Goal: Transaction & Acquisition: Purchase product/service

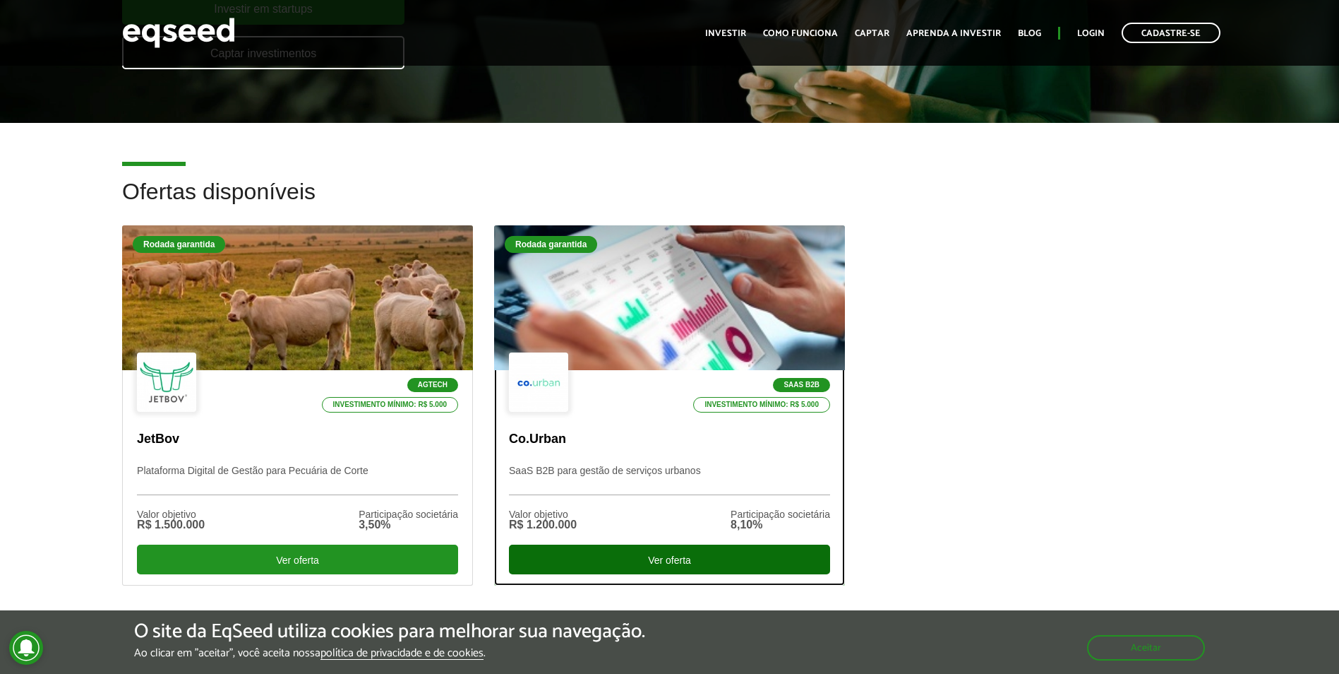
click at [667, 559] on div "Ver oferta" at bounding box center [669, 559] width 321 height 30
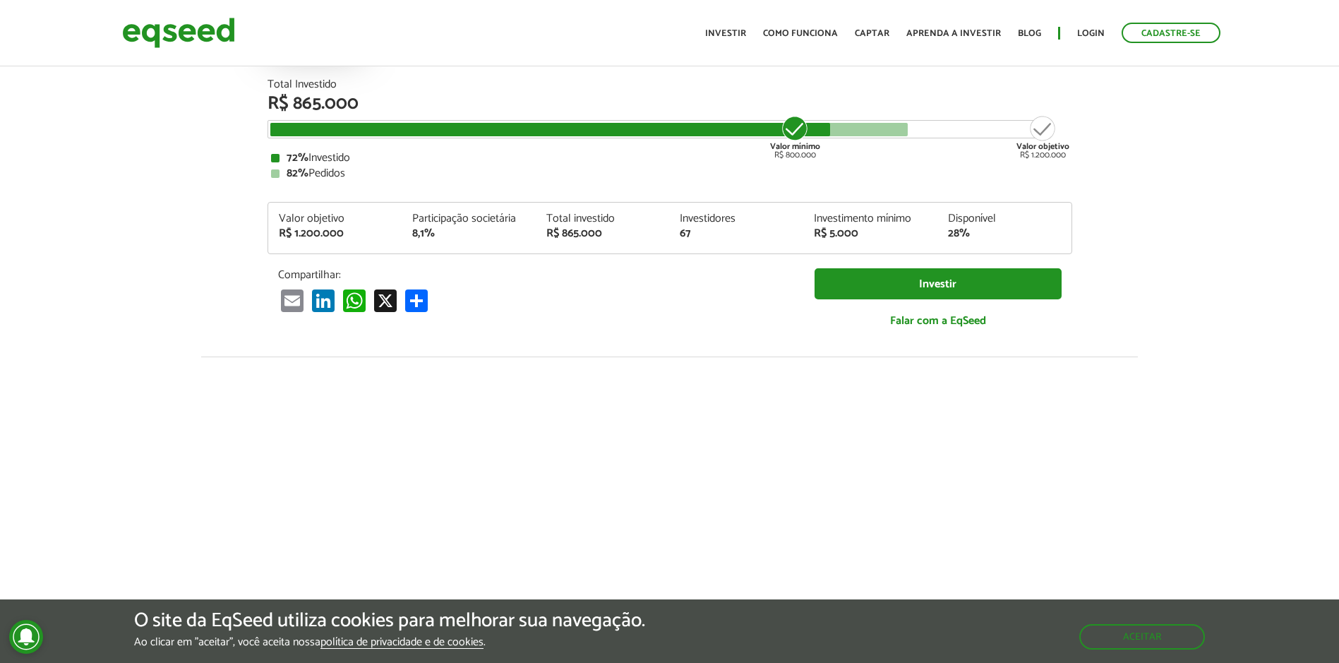
scroll to position [353, 0]
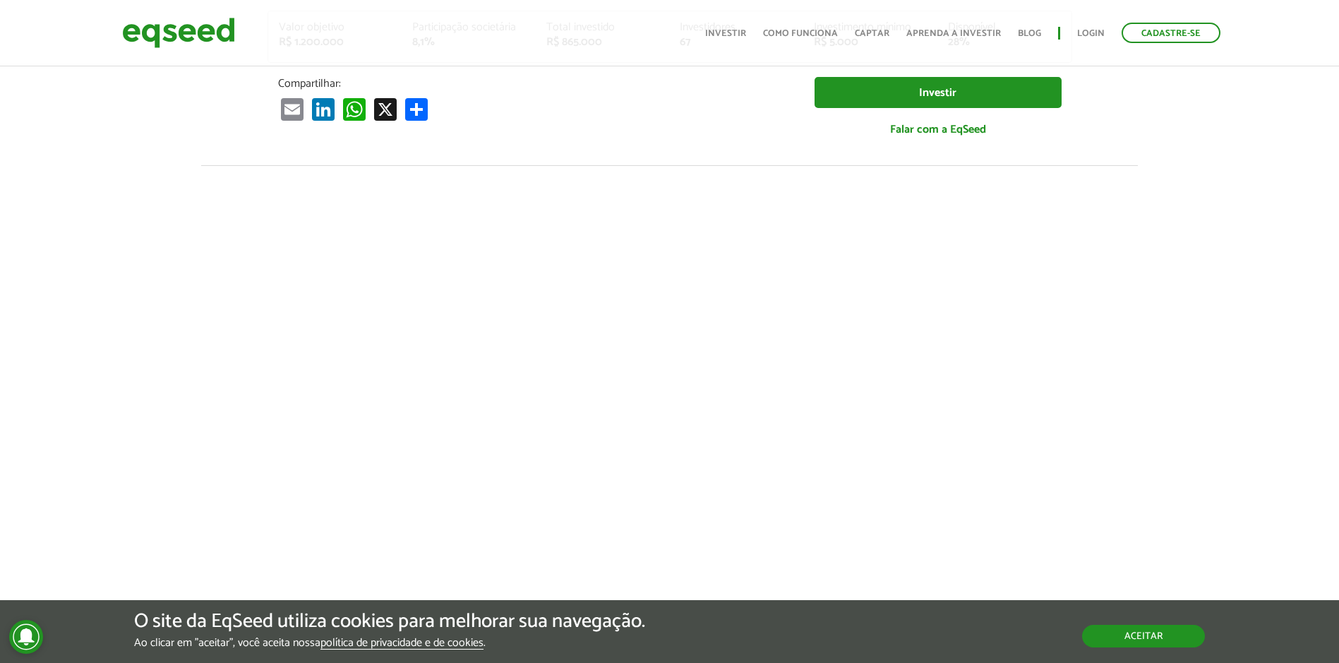
click at [1130, 633] on button "Aceitar" at bounding box center [1143, 636] width 123 height 23
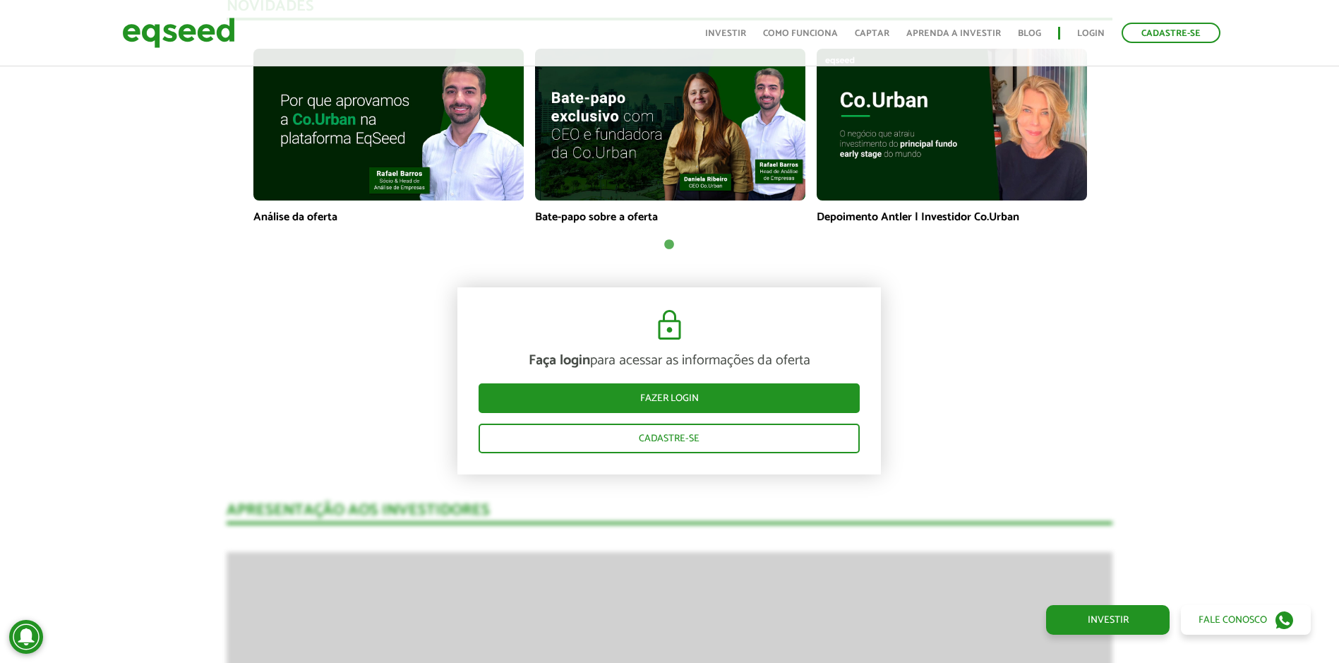
scroll to position [1059, 0]
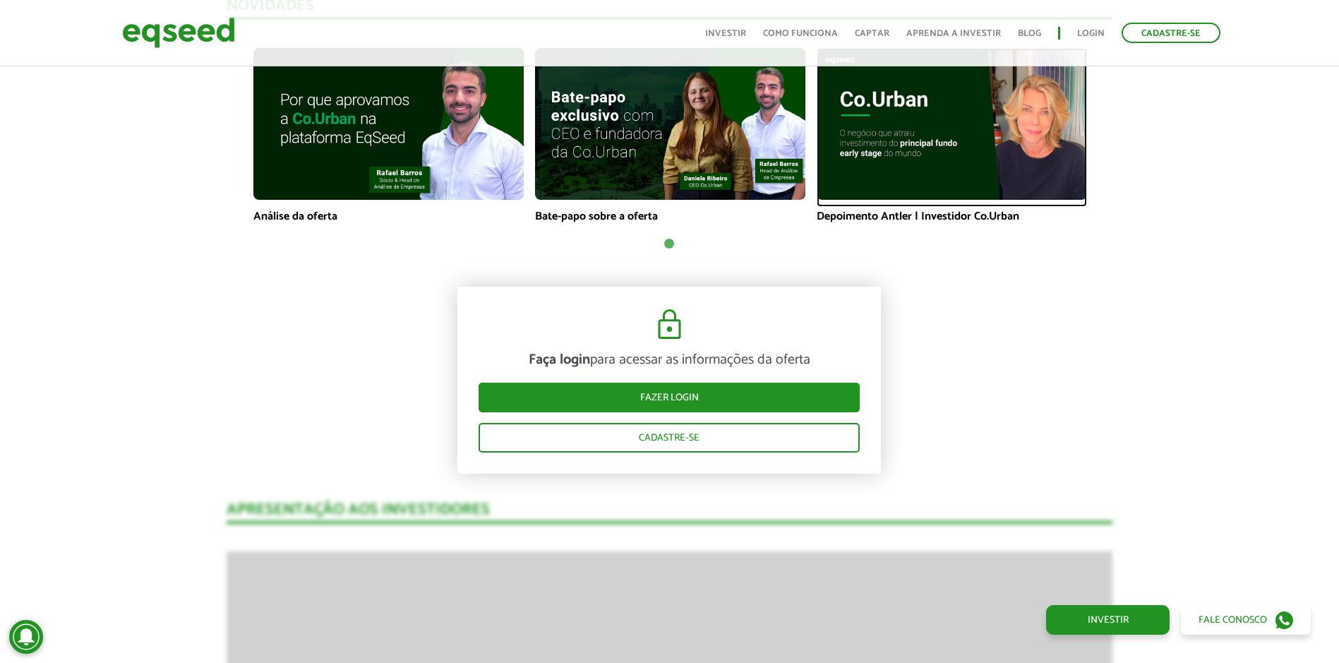
click at [883, 117] on img at bounding box center [952, 124] width 270 height 152
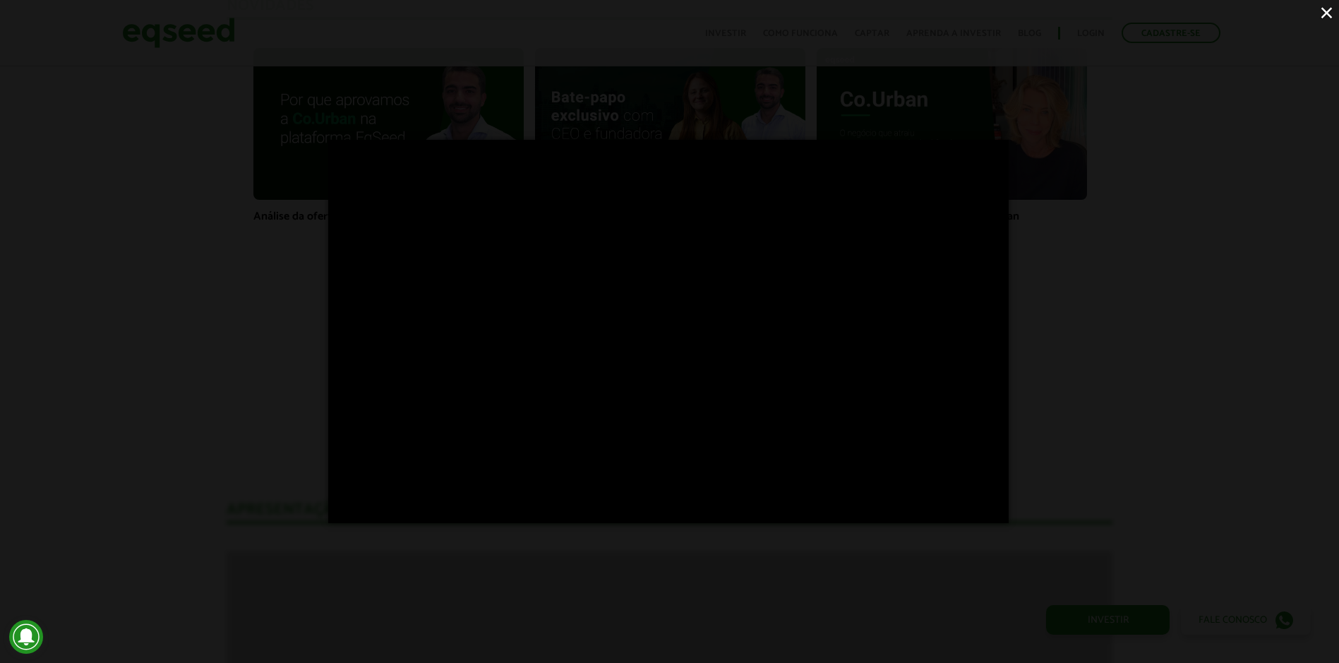
click at [1324, 13] on button "×" at bounding box center [1327, 12] width 25 height 25
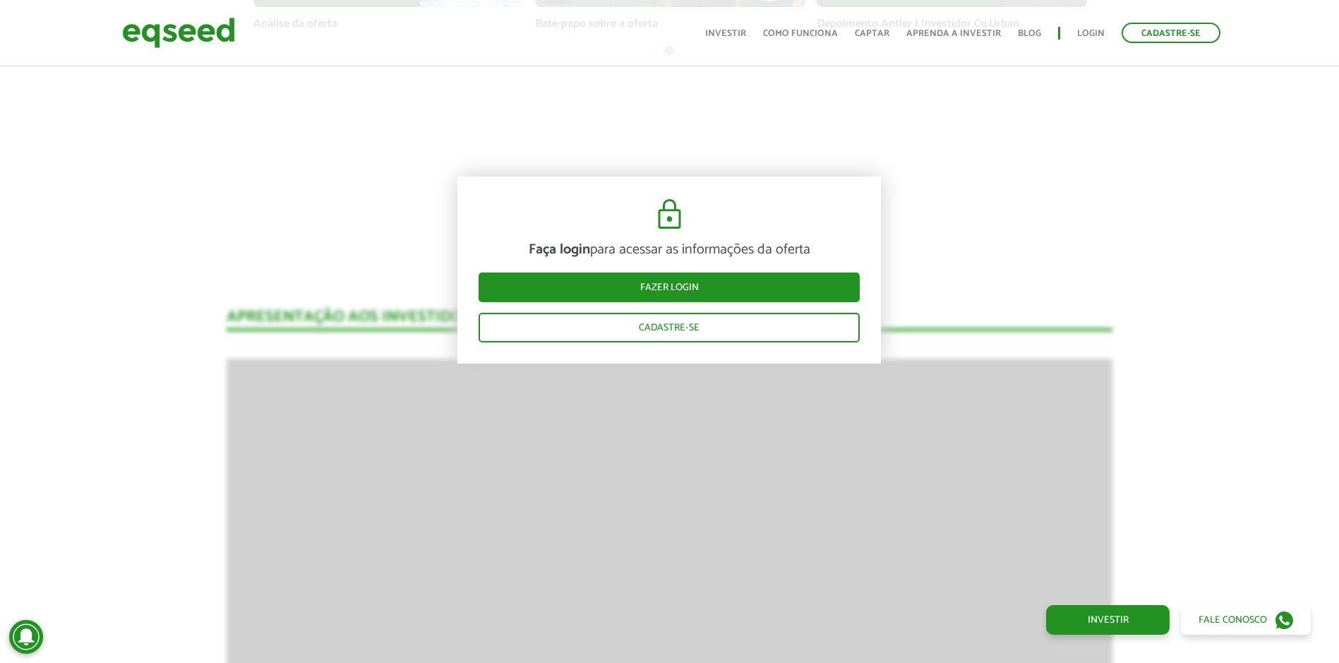
scroll to position [777, 0]
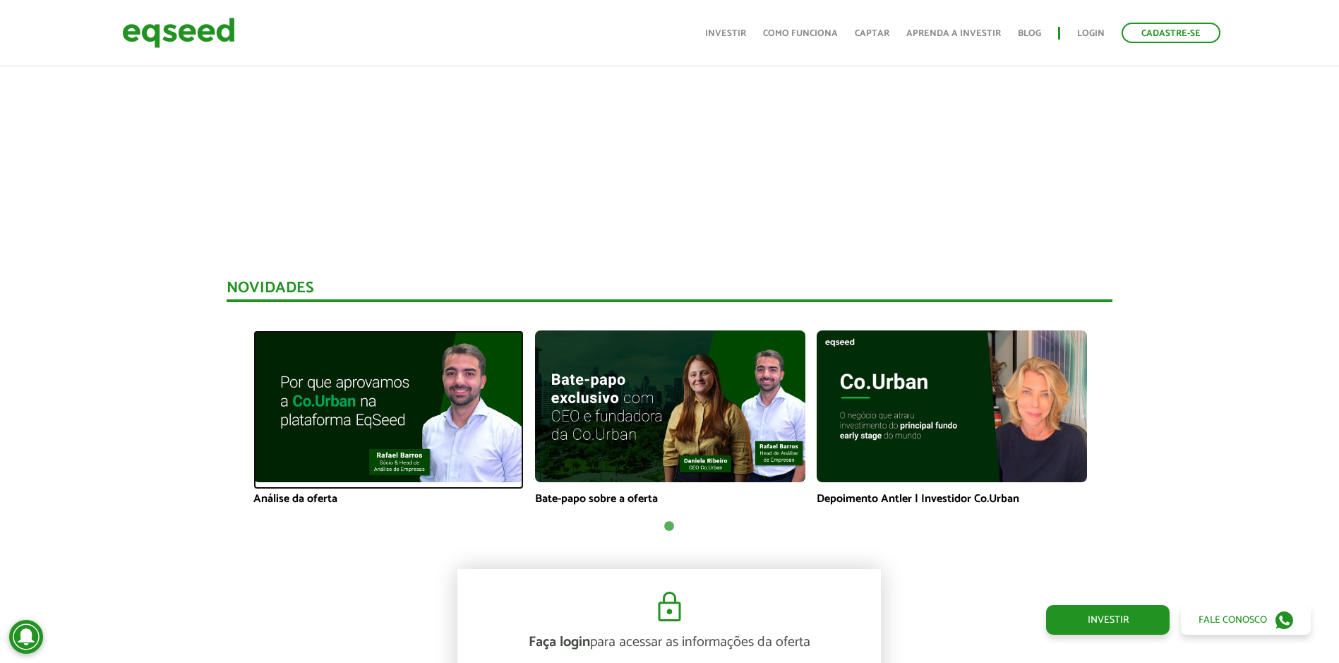
click at [310, 408] on img at bounding box center [388, 406] width 270 height 152
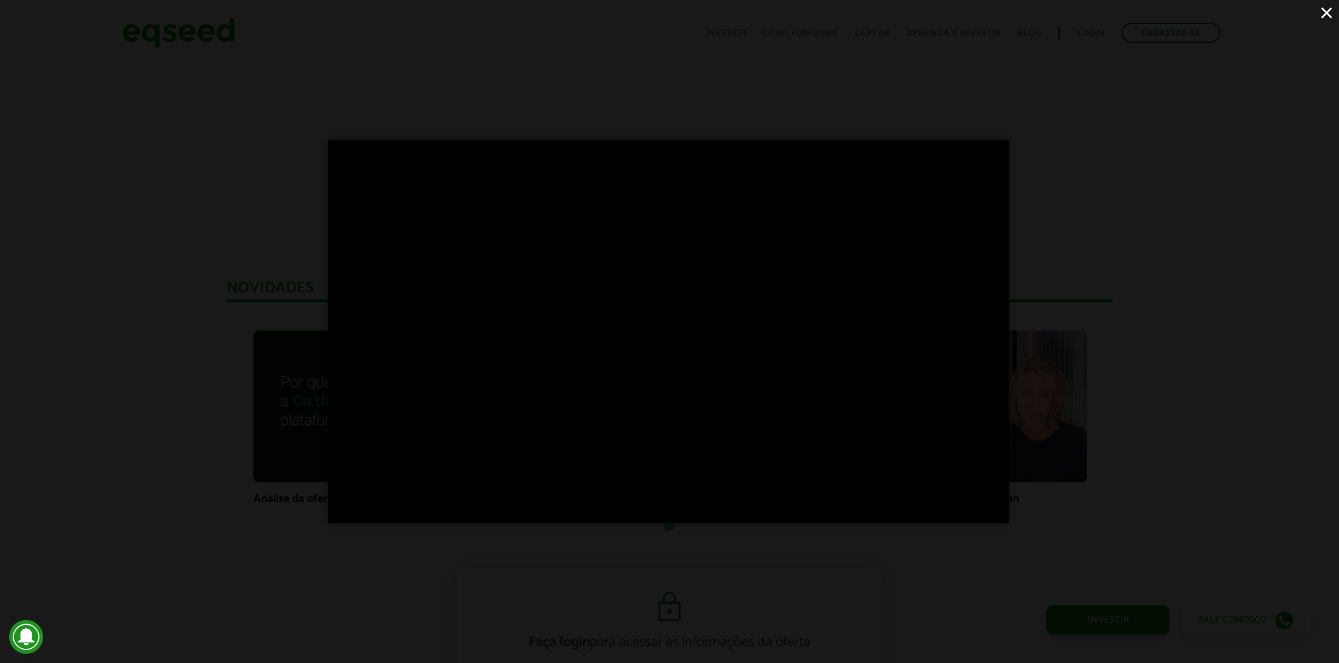
click at [1327, 12] on button "×" at bounding box center [1327, 12] width 25 height 25
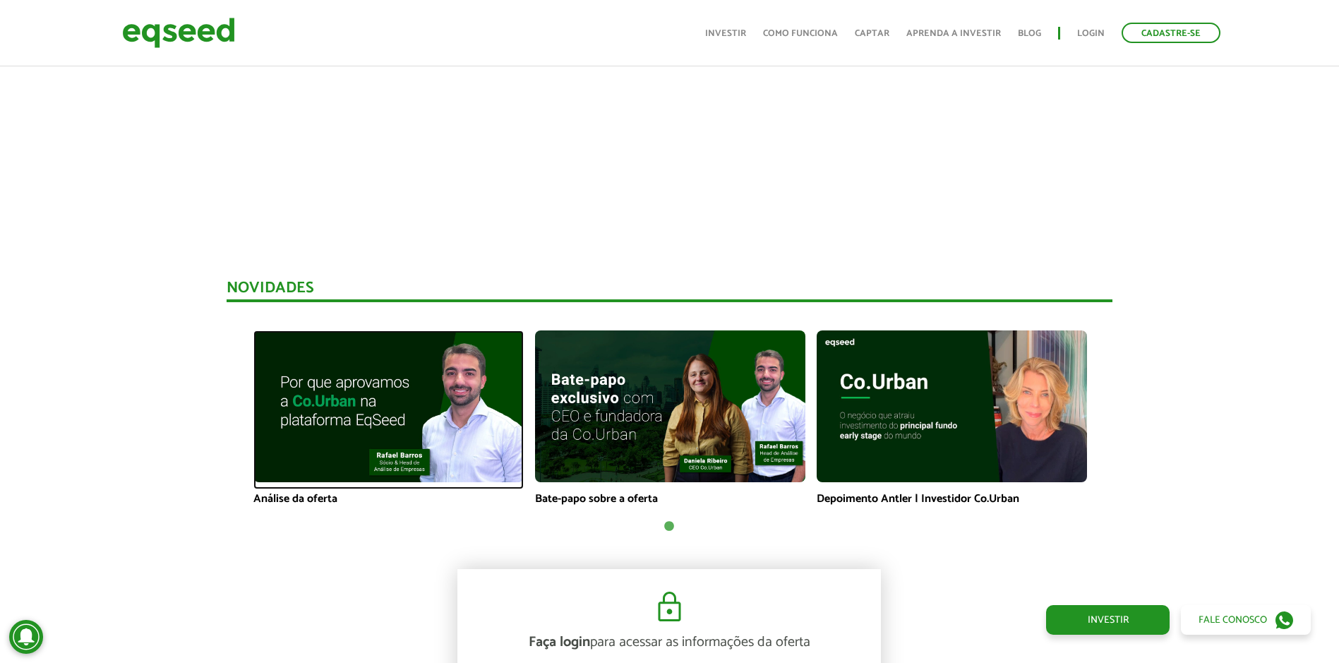
click at [435, 398] on img at bounding box center [388, 406] width 270 height 152
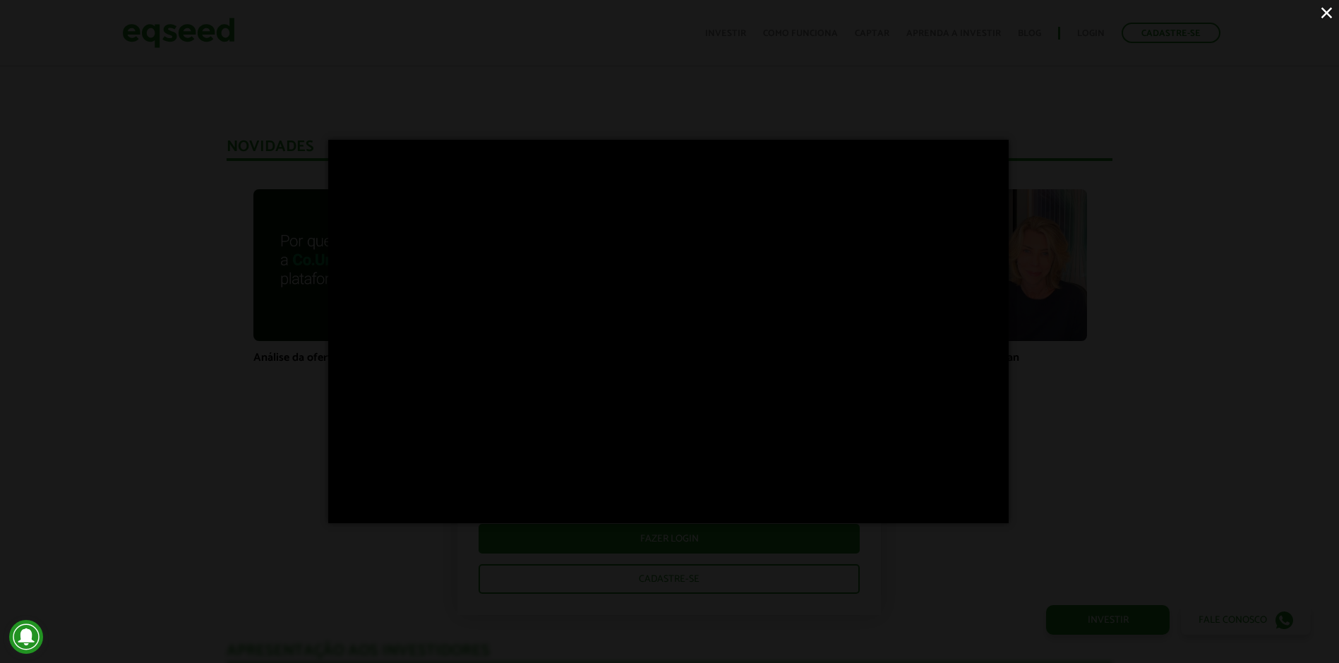
scroll to position [918, 1]
click at [1325, 11] on button "×" at bounding box center [1327, 12] width 25 height 25
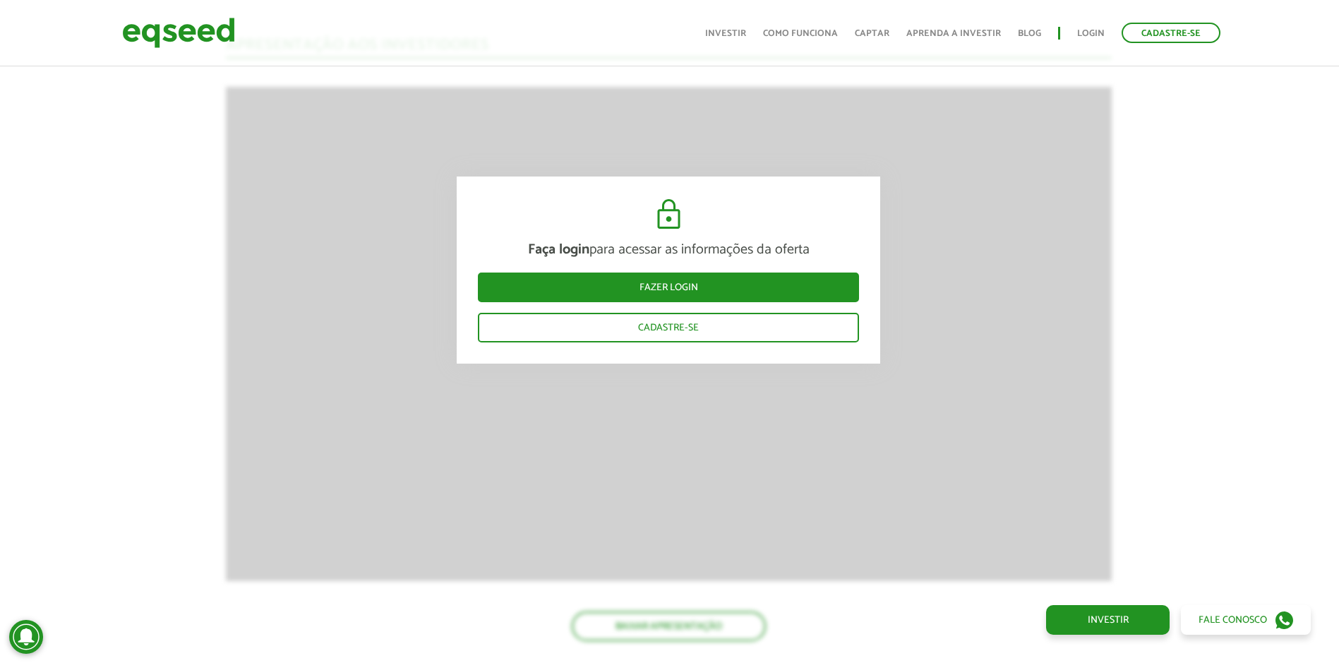
scroll to position [1695, 1]
